Goal: Book appointment/travel/reservation

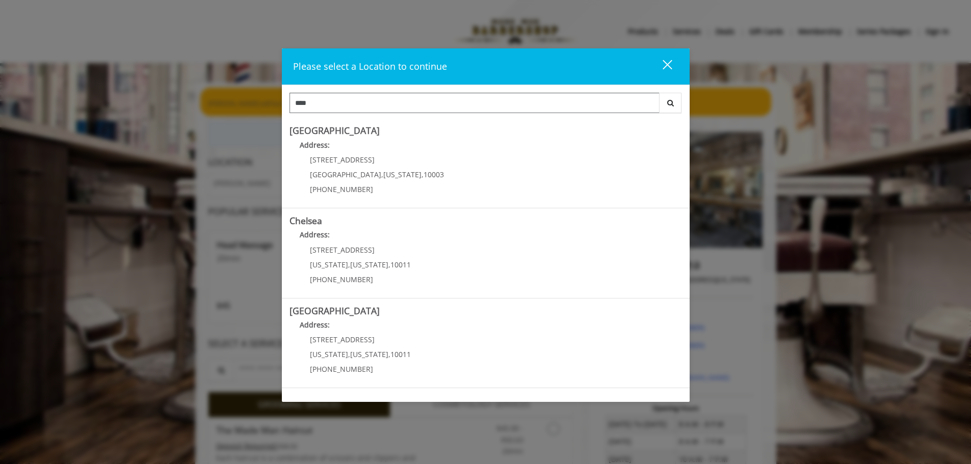
type input "****"
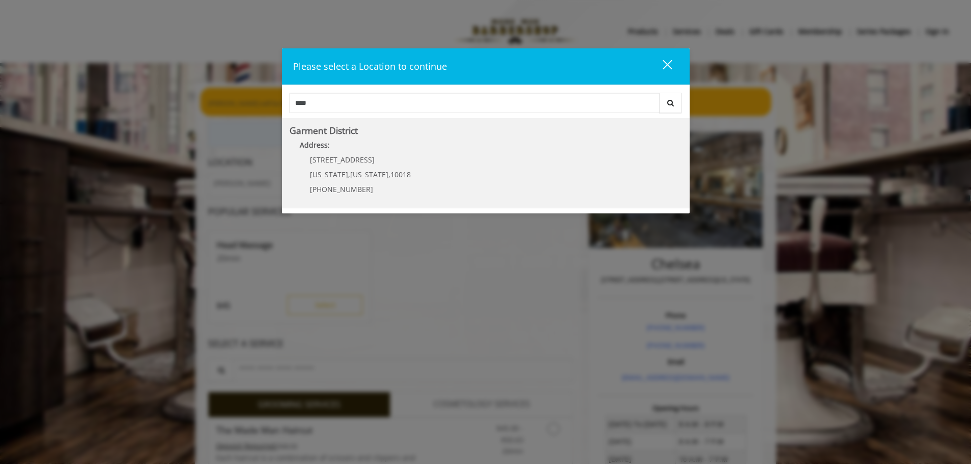
click at [337, 175] on span "[US_STATE]" at bounding box center [329, 175] width 38 height 10
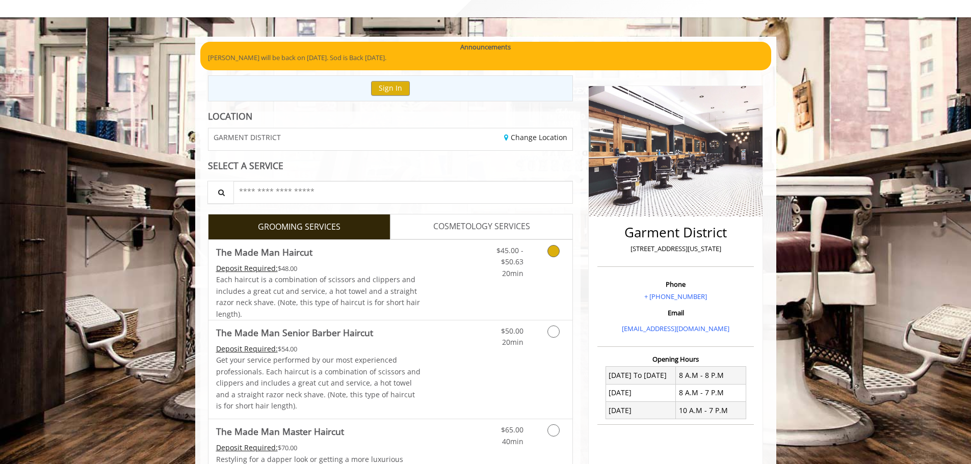
scroll to position [153, 0]
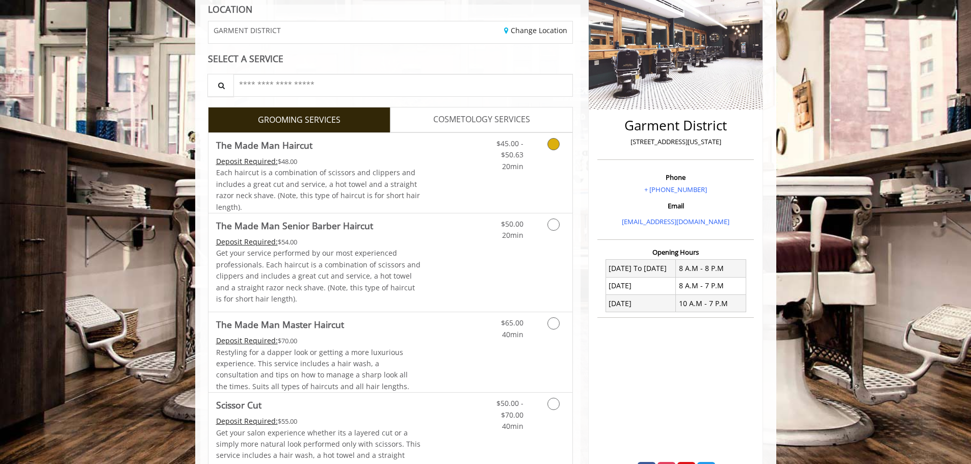
click at [467, 157] on link "Discounted Price" at bounding box center [451, 173] width 61 height 80
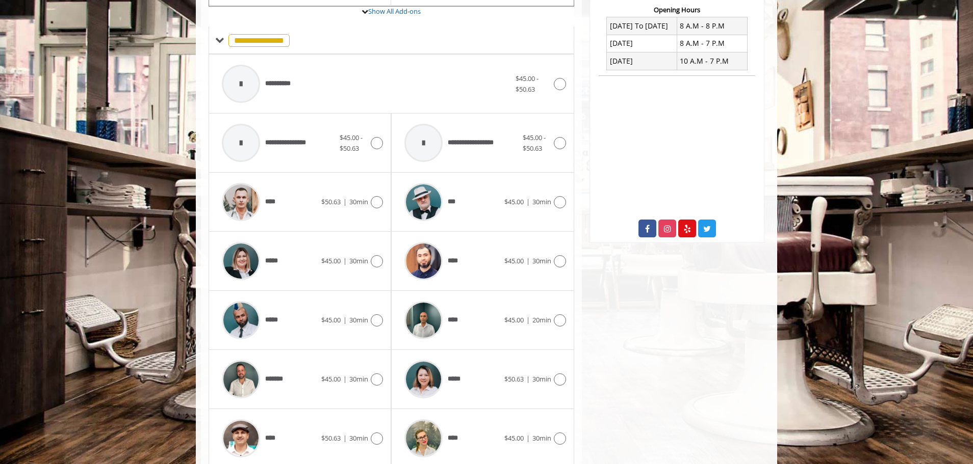
scroll to position [408, 0]
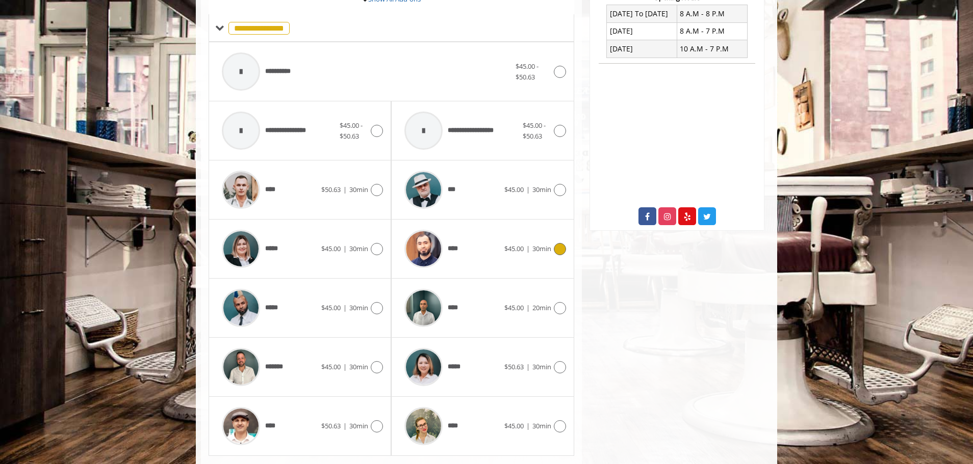
click at [559, 254] on icon at bounding box center [560, 249] width 12 height 12
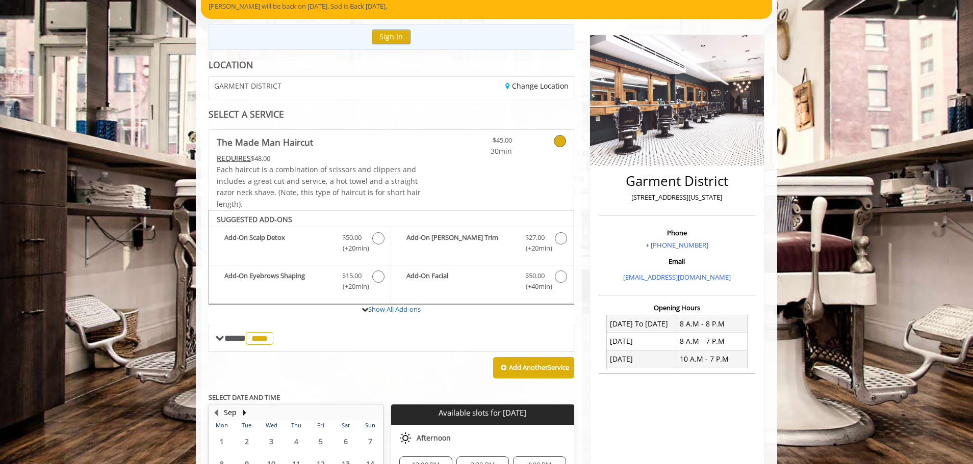
scroll to position [204, 0]
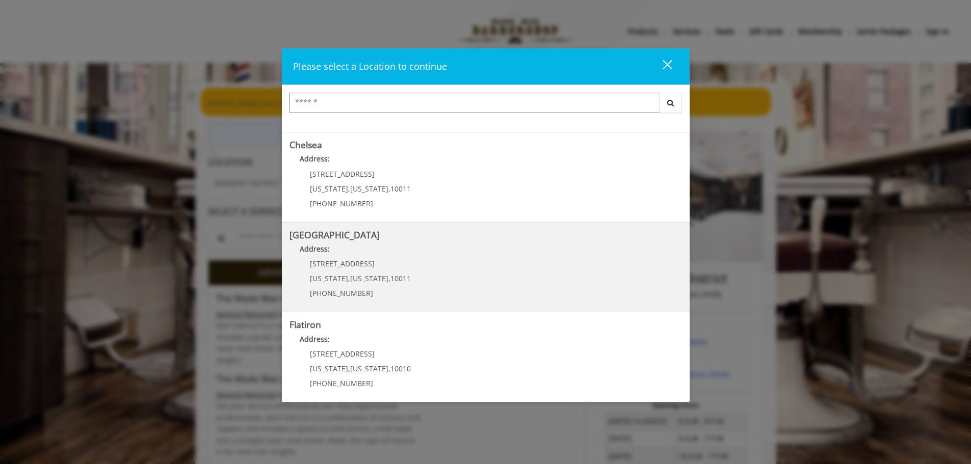
scroll to position [153, 0]
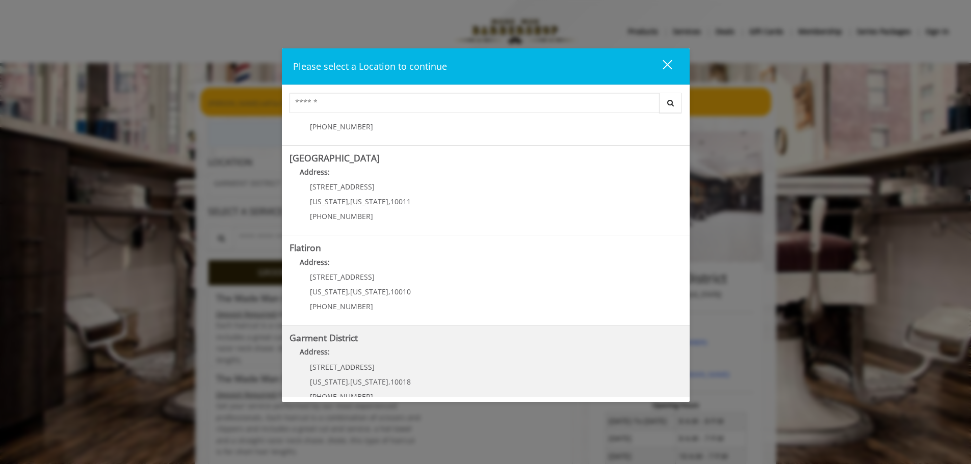
click at [409, 377] on District "Garment District Address: [STREET_ADDRESS][US_STATE][US_STATE] (212) 997-4247" at bounding box center [486, 370] width 393 height 74
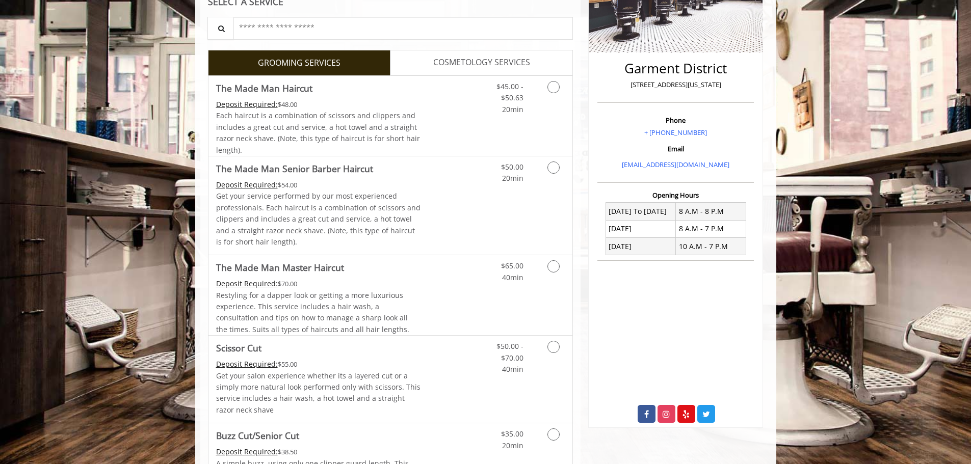
scroll to position [153, 0]
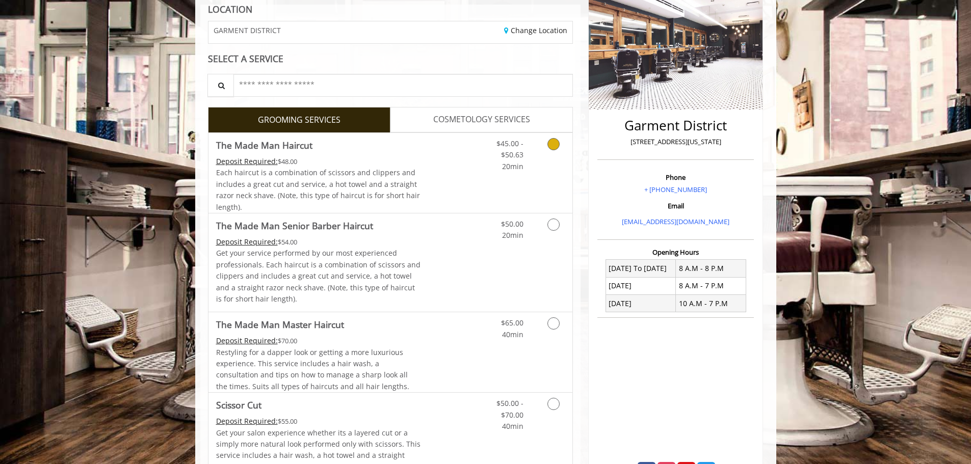
click at [377, 191] on span "Each haircut is a combination of scissors and clippers and includes a great cut…" at bounding box center [318, 190] width 204 height 44
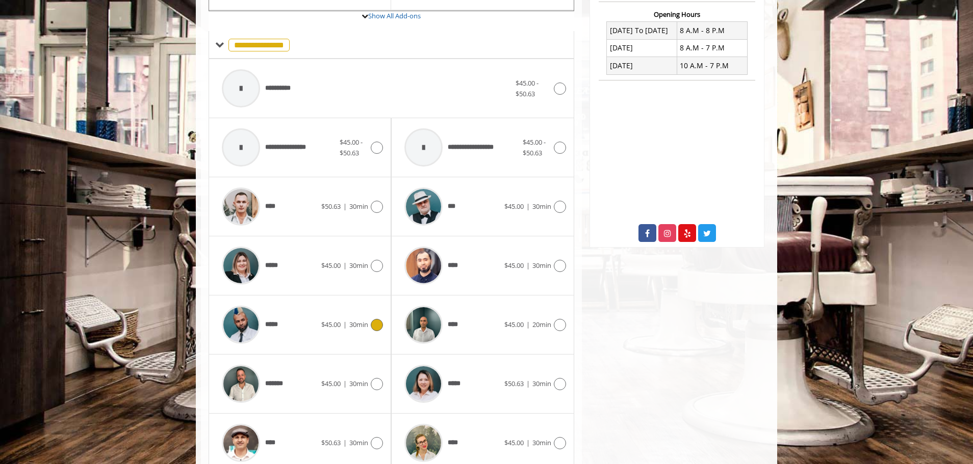
scroll to position [435, 0]
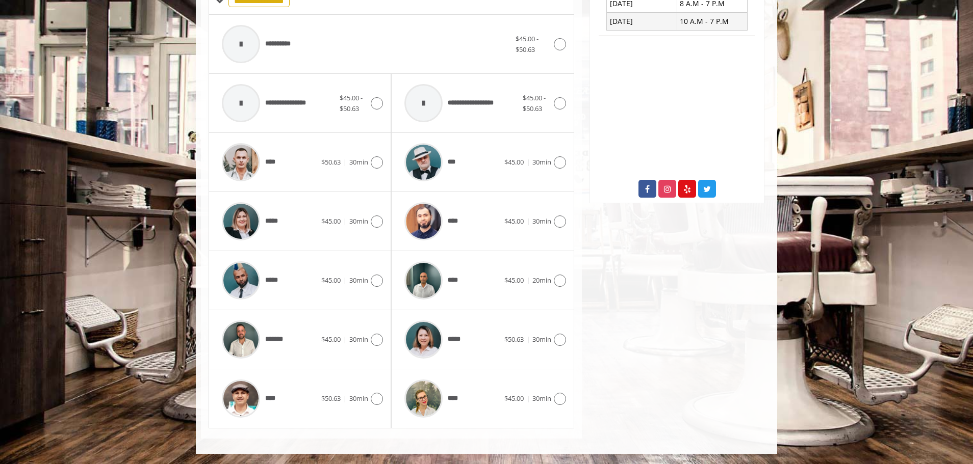
click at [643, 364] on div "Garment District 1400 Broadway, New York Phone + (212) 997-4247 Email info@made…" at bounding box center [677, 62] width 190 height 753
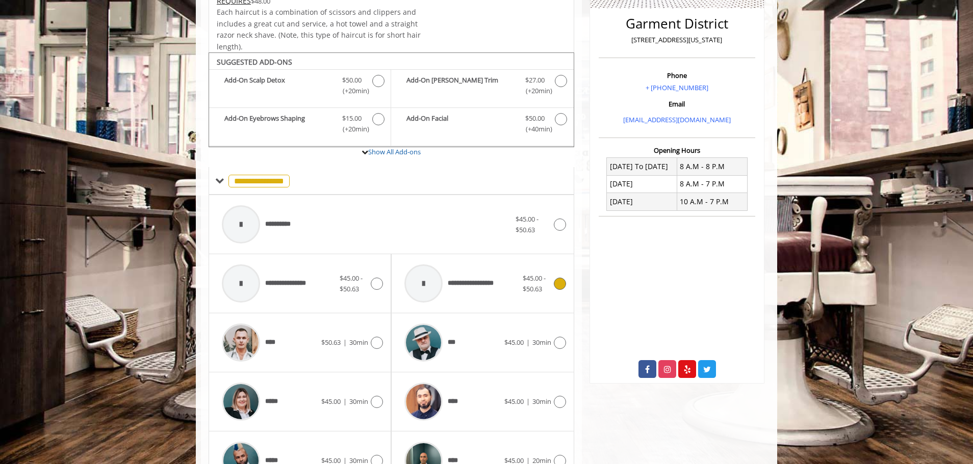
scroll to position [357, 0]
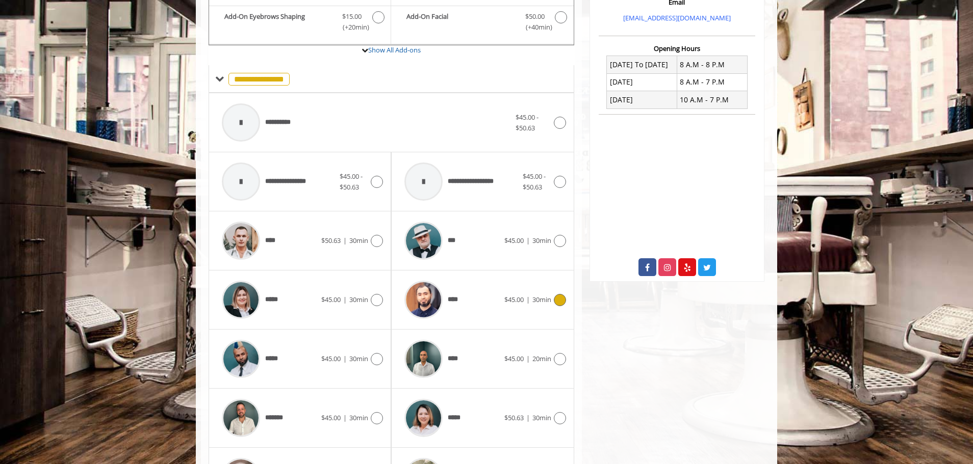
drag, startPoint x: 558, startPoint y: 300, endPoint x: 645, endPoint y: 429, distance: 155.2
click at [558, 300] on icon at bounding box center [560, 300] width 12 height 12
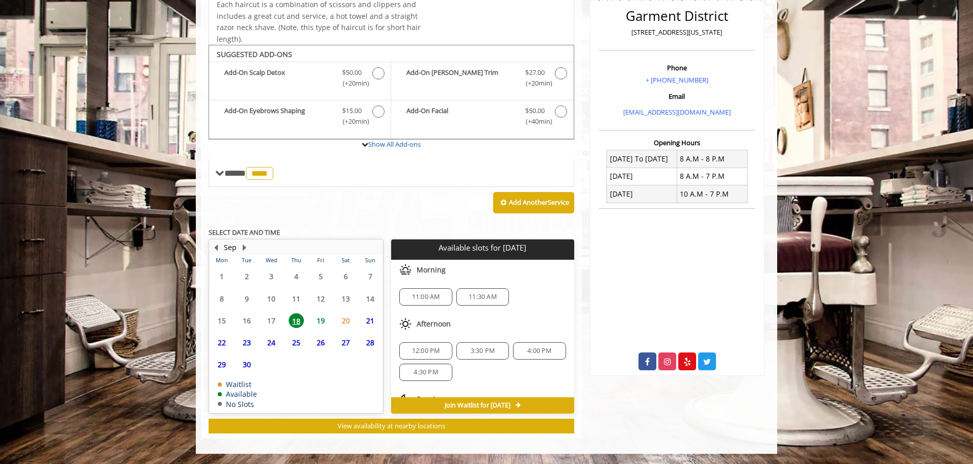
scroll to position [263, 0]
click at [533, 354] on span "4:00 PM" at bounding box center [539, 351] width 24 height 8
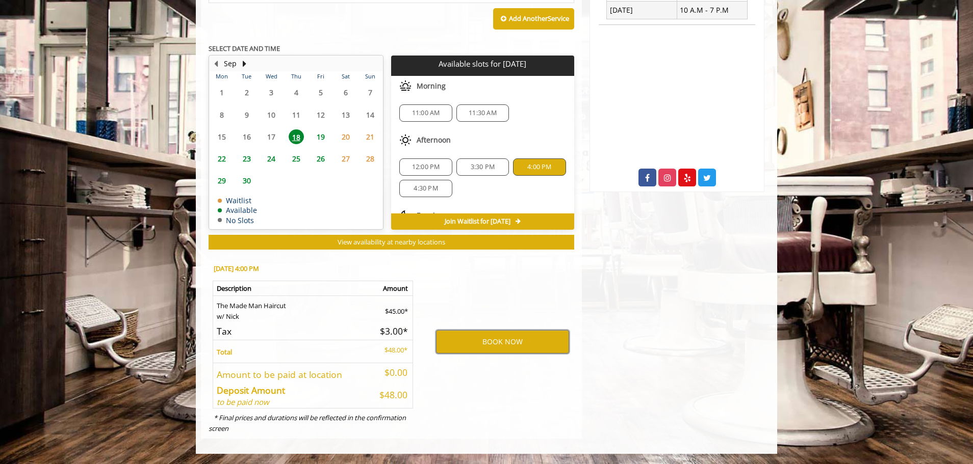
scroll to position [396, 0]
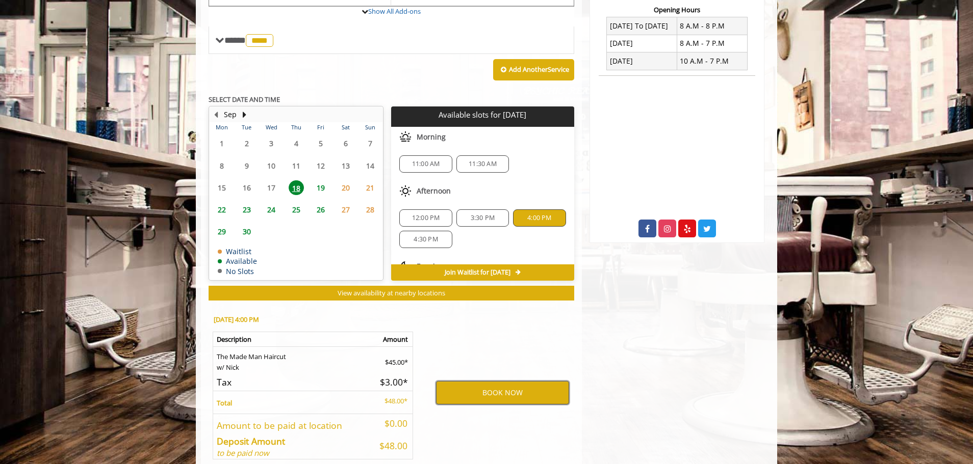
click at [534, 396] on button "BOOK NOW" at bounding box center [502, 392] width 133 height 23
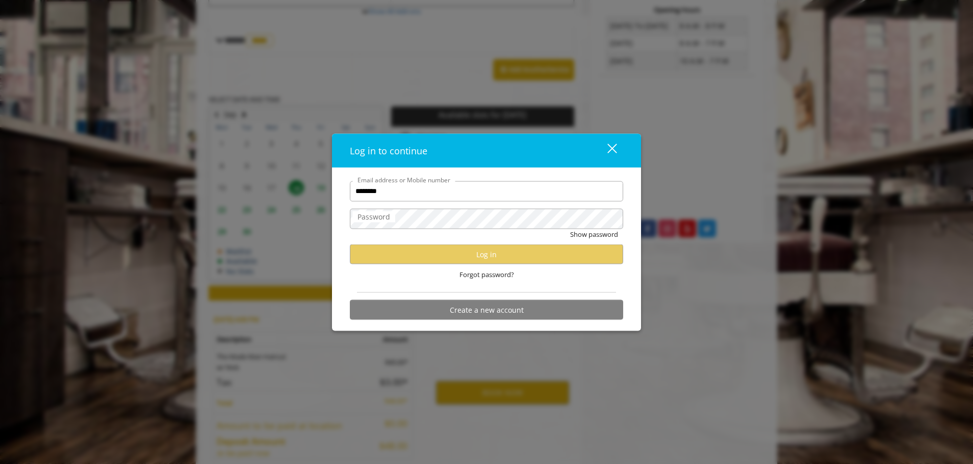
type input "********"
click at [487, 309] on button "Create a new account" at bounding box center [486, 310] width 273 height 20
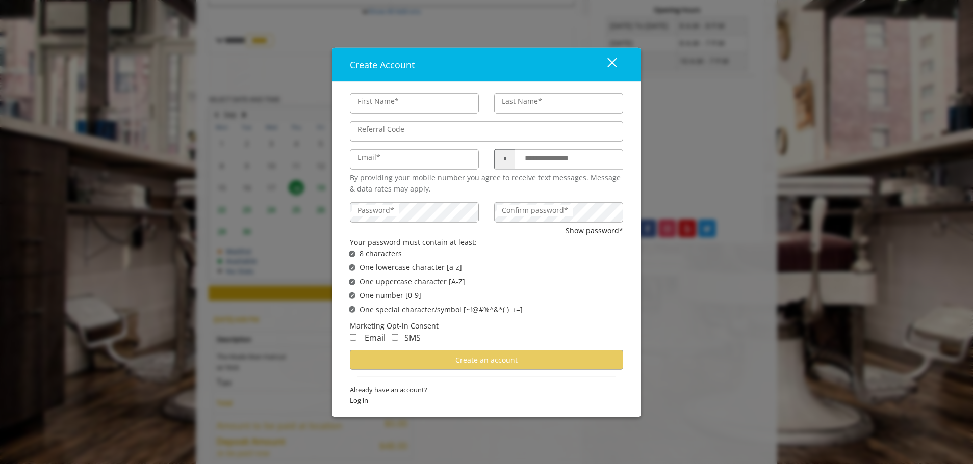
scroll to position [0, 0]
type input "***"
type input "*"
type input "*******"
type input "*"
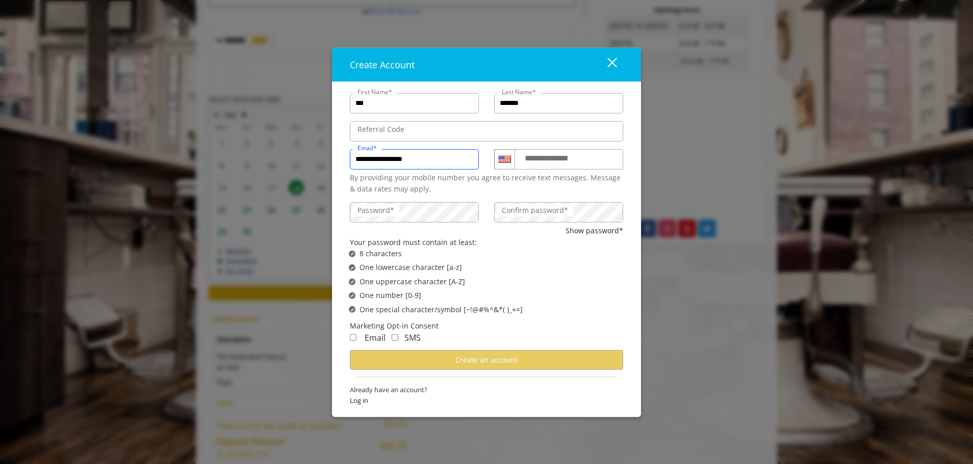
type input "**********"
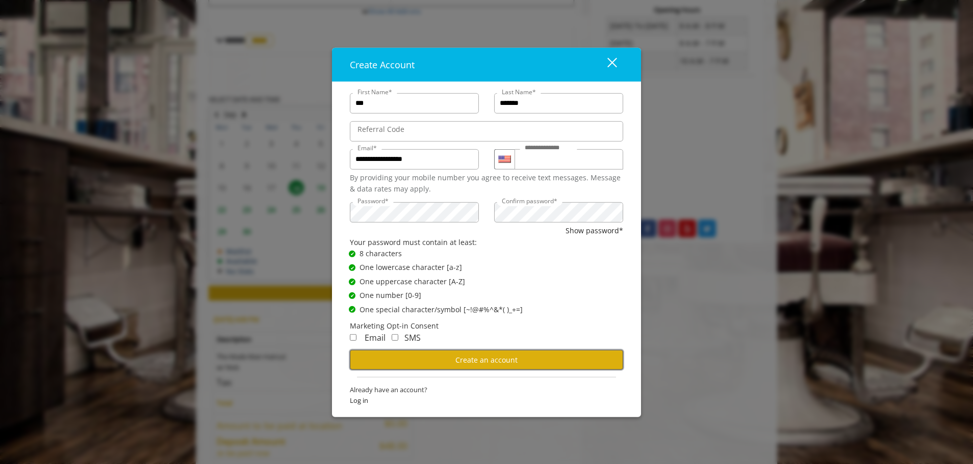
click at [482, 362] on span "Create an account" at bounding box center [486, 360] width 62 height 10
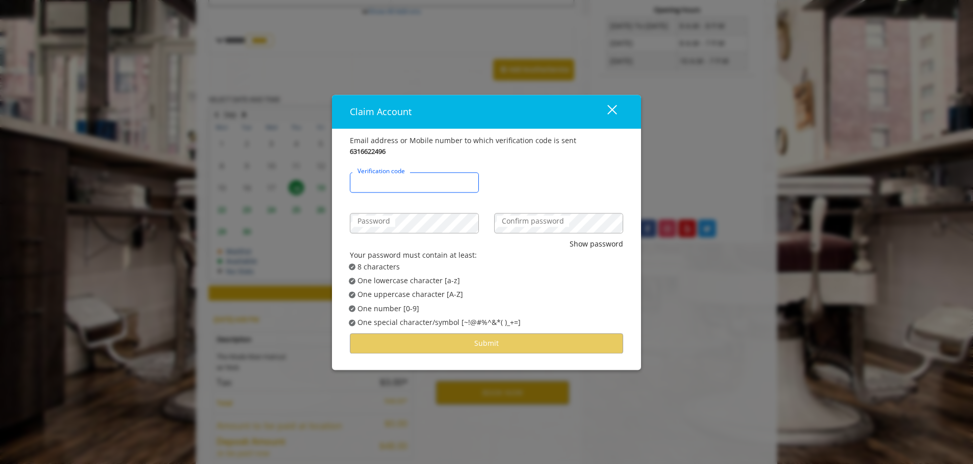
click at [414, 187] on input "Verification code" at bounding box center [414, 182] width 129 height 20
type input "******"
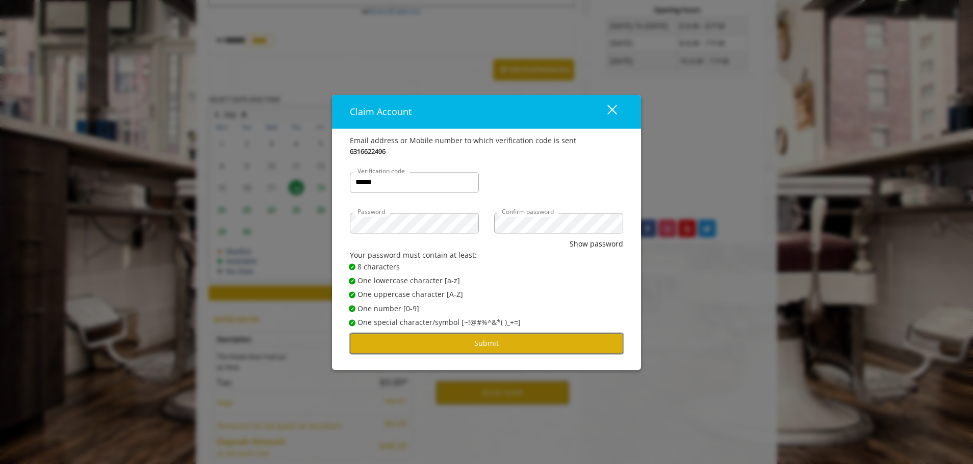
click at [453, 345] on button "Submit" at bounding box center [486, 344] width 273 height 20
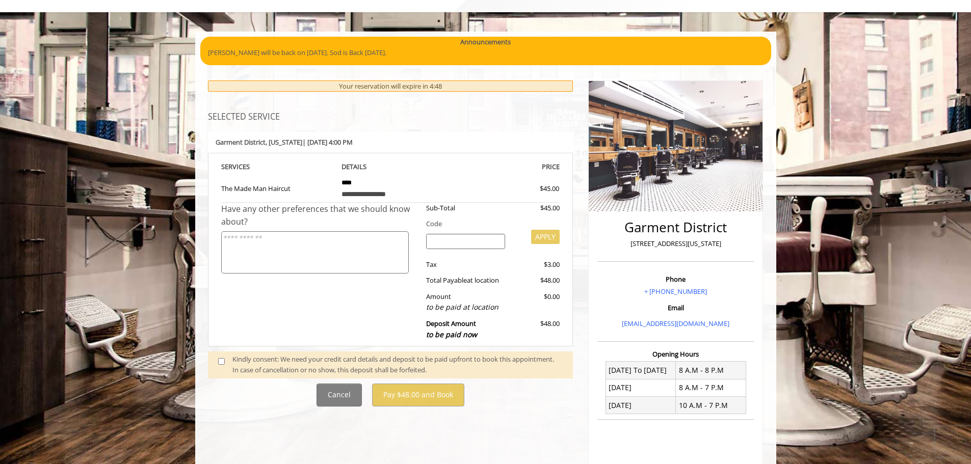
scroll to position [112, 0]
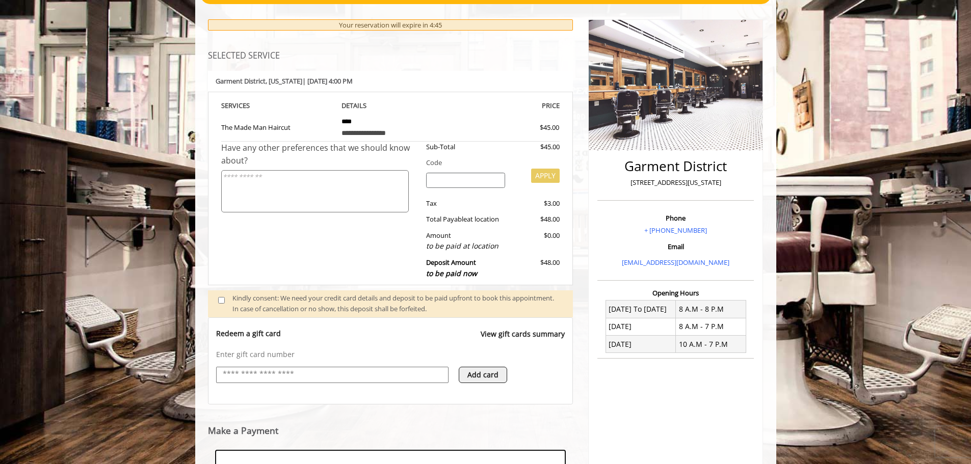
click at [466, 374] on button "Add card" at bounding box center [483, 375] width 48 height 16
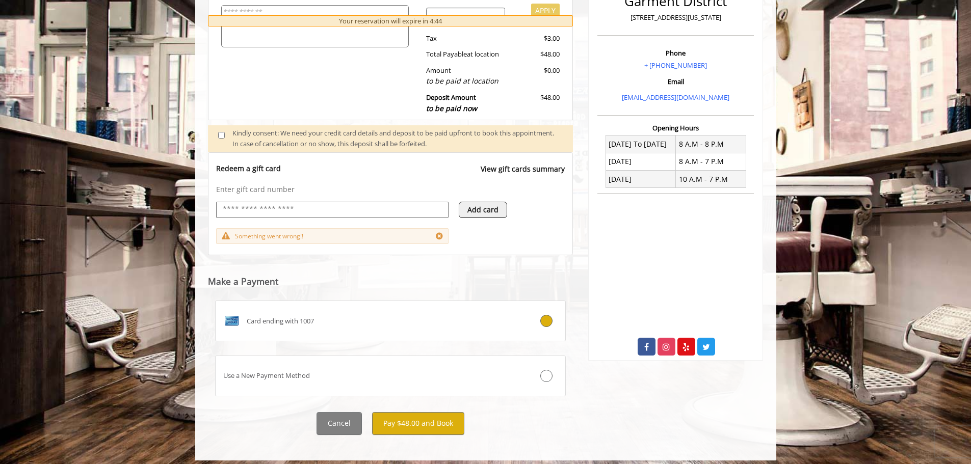
scroll to position [284, 0]
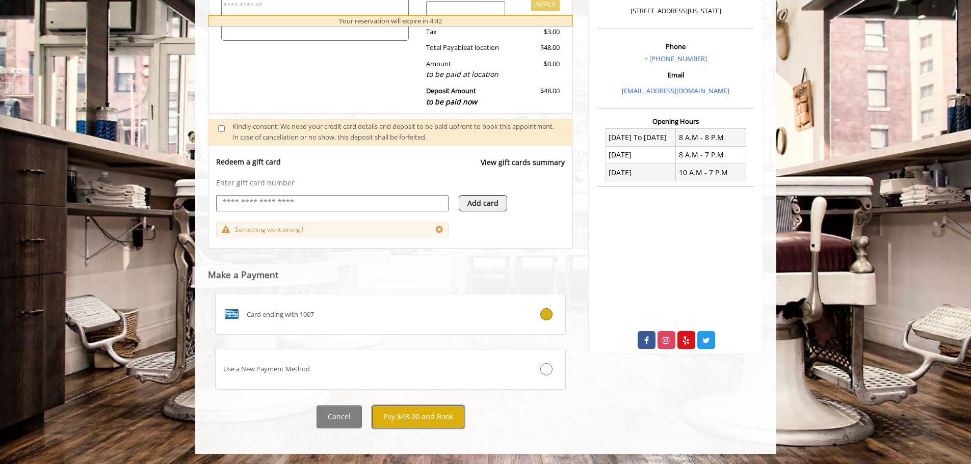
click at [411, 418] on button "Pay $48.00 and Book" at bounding box center [418, 417] width 92 height 23
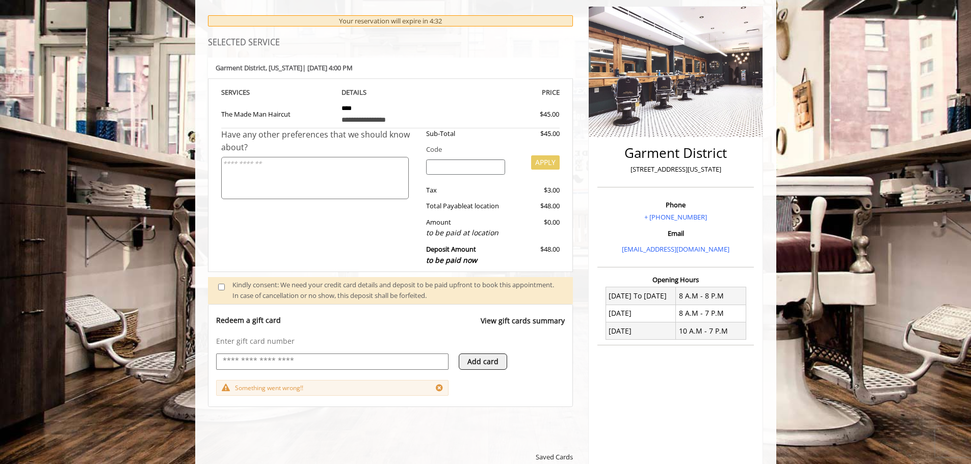
scroll to position [51, 0]
